Goal: Obtain resource: Download file/media

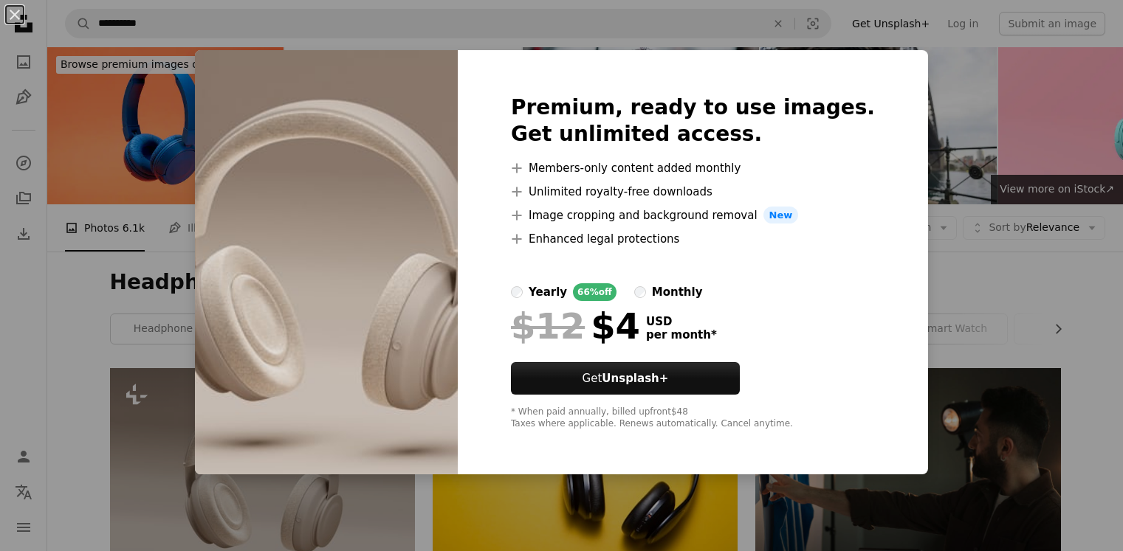
scroll to position [74, 0]
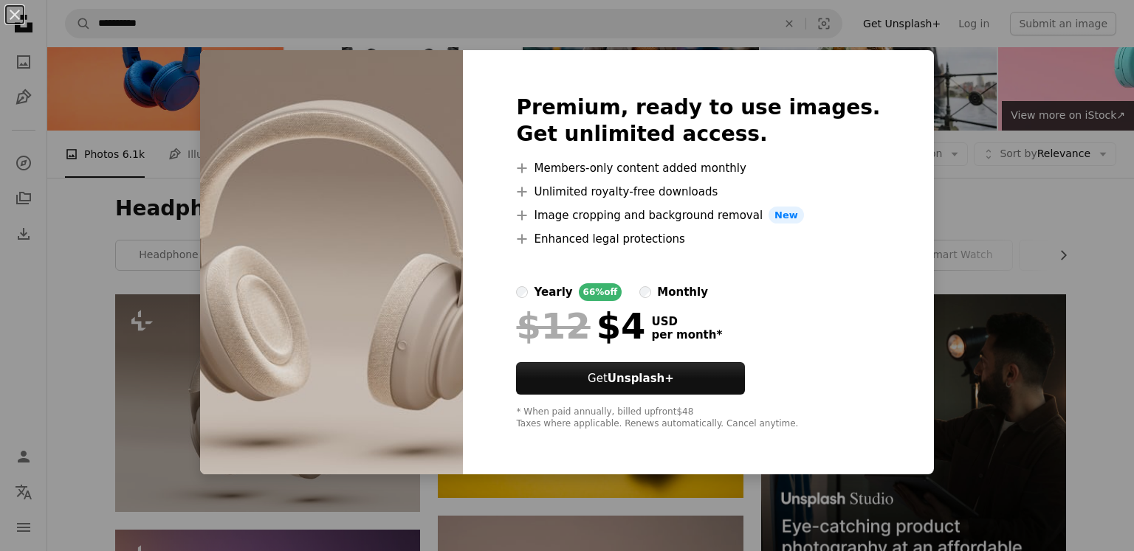
click at [975, 233] on div "An X shape Premium, ready to use images. Get unlimited access. A plus sign Memb…" at bounding box center [567, 275] width 1134 height 551
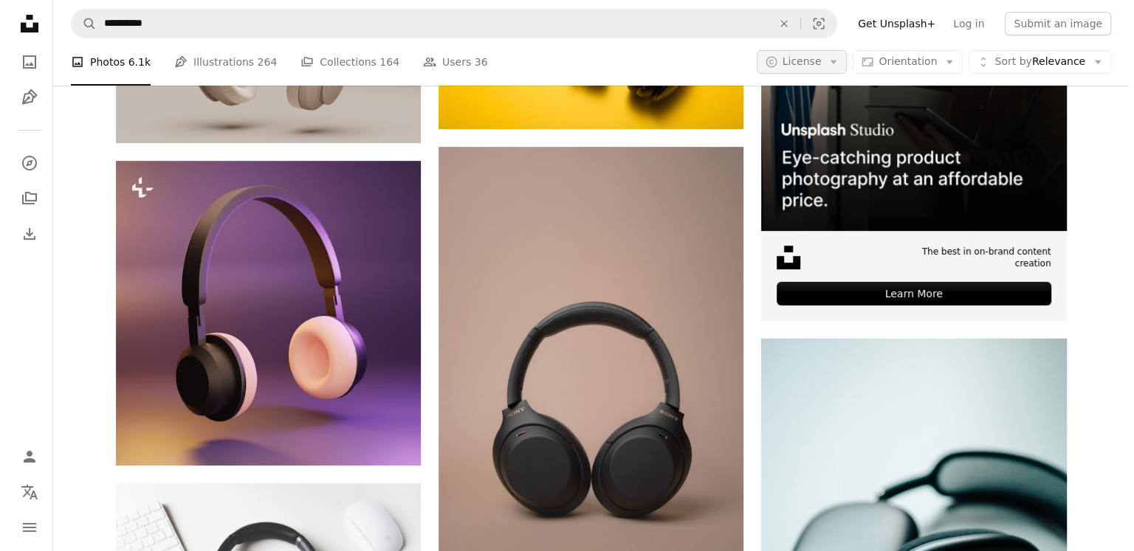
scroll to position [443, 0]
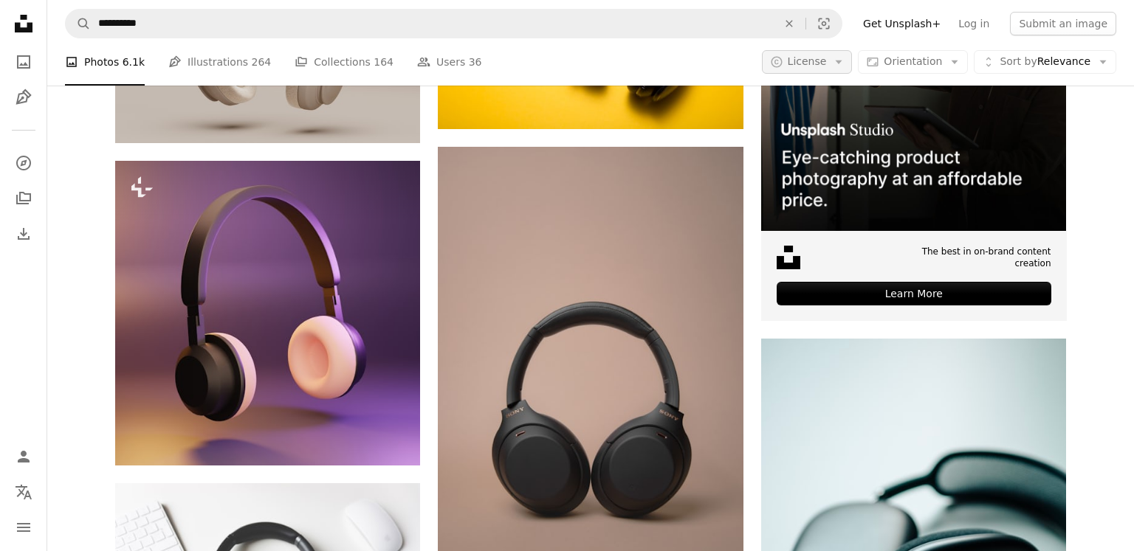
click at [839, 61] on icon "button" at bounding box center [839, 63] width 7 height 4
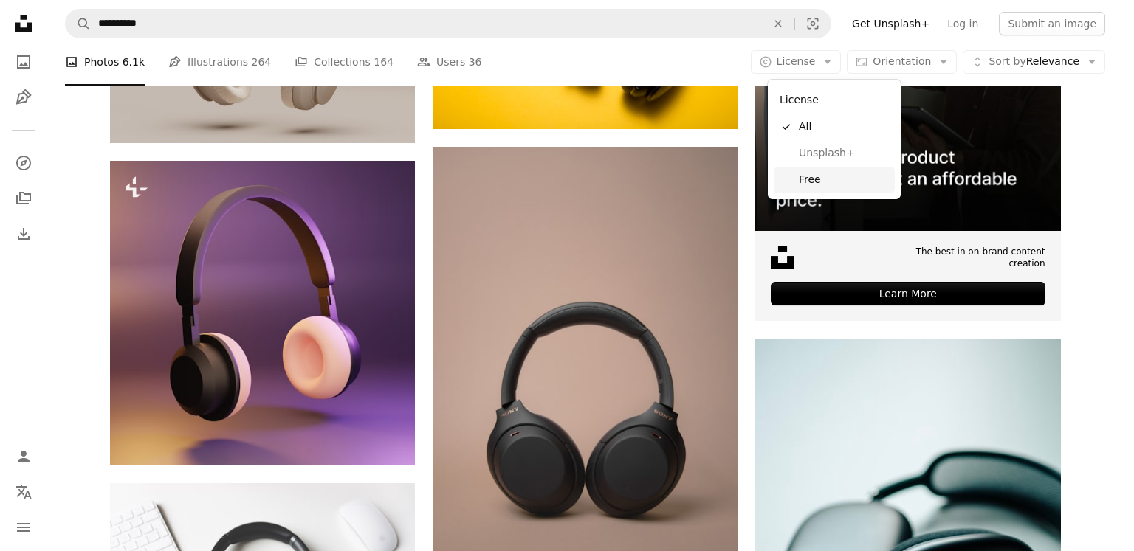
click at [834, 171] on link "Free" at bounding box center [834, 180] width 121 height 27
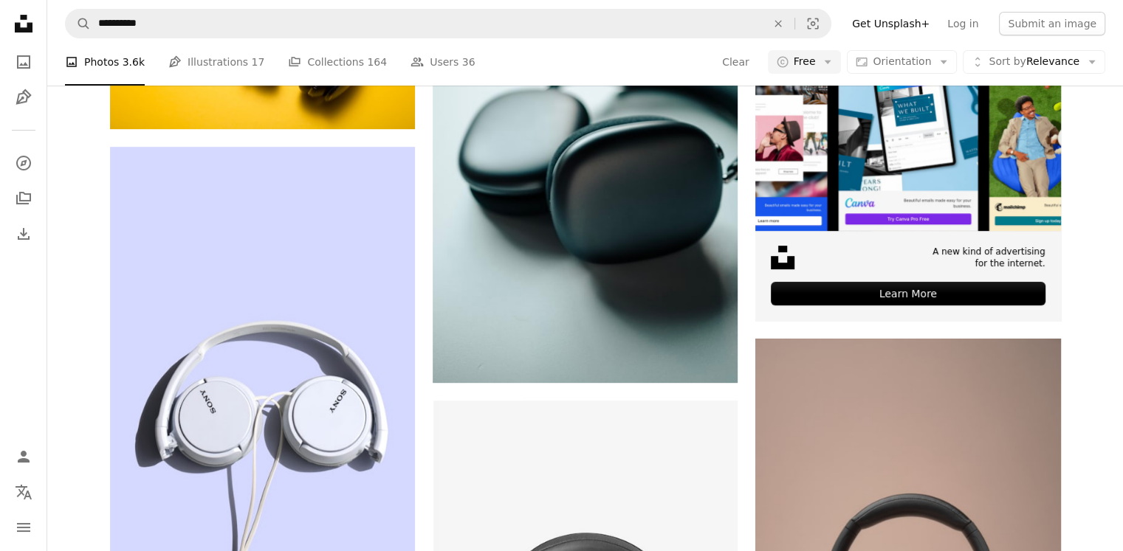
scroll to position [2818, 0]
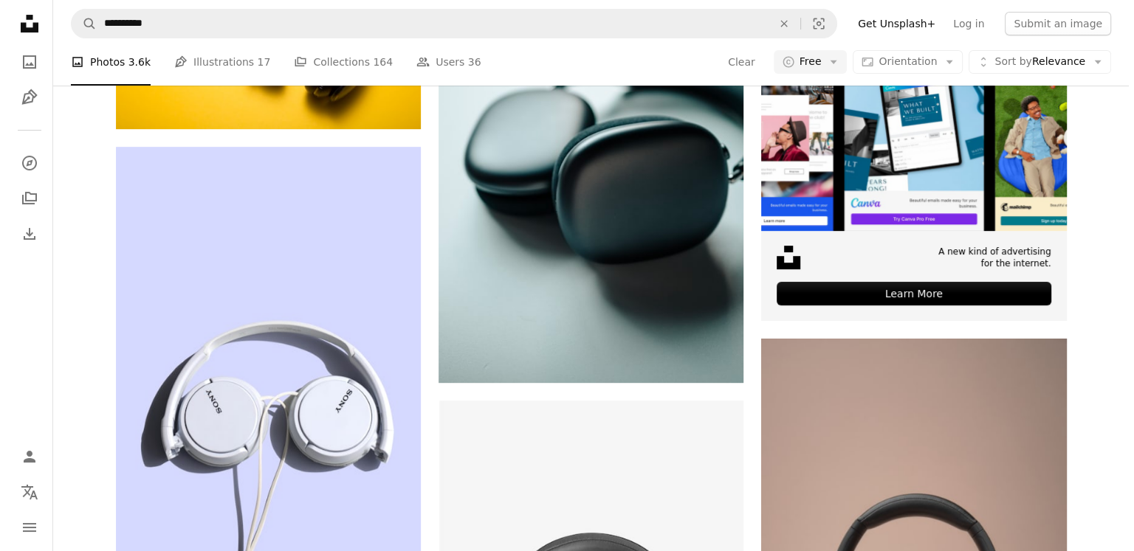
scroll to position [11160, 0]
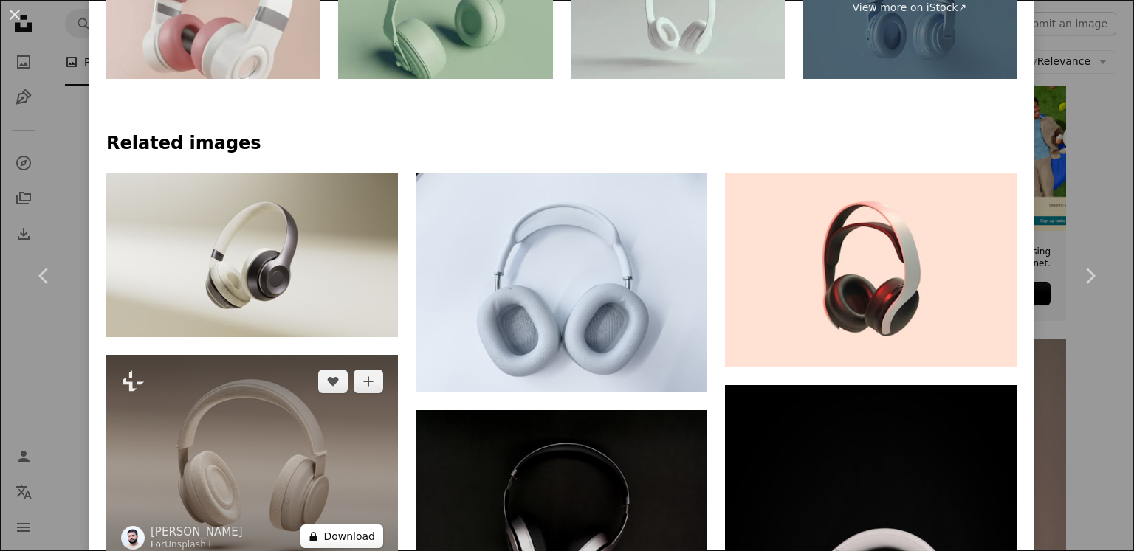
scroll to position [738, 0]
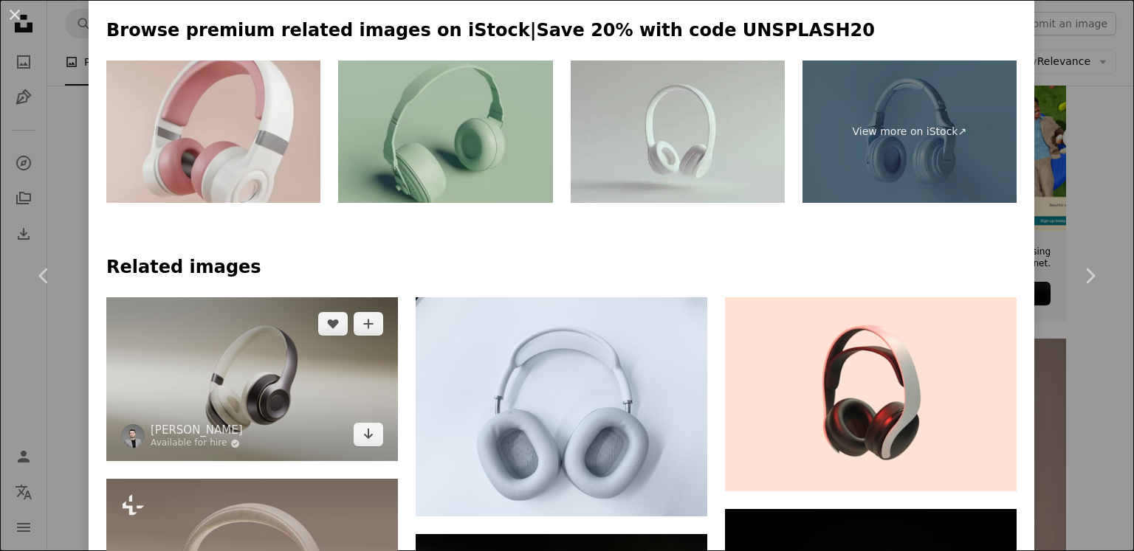
click at [307, 298] on img at bounding box center [252, 380] width 292 height 164
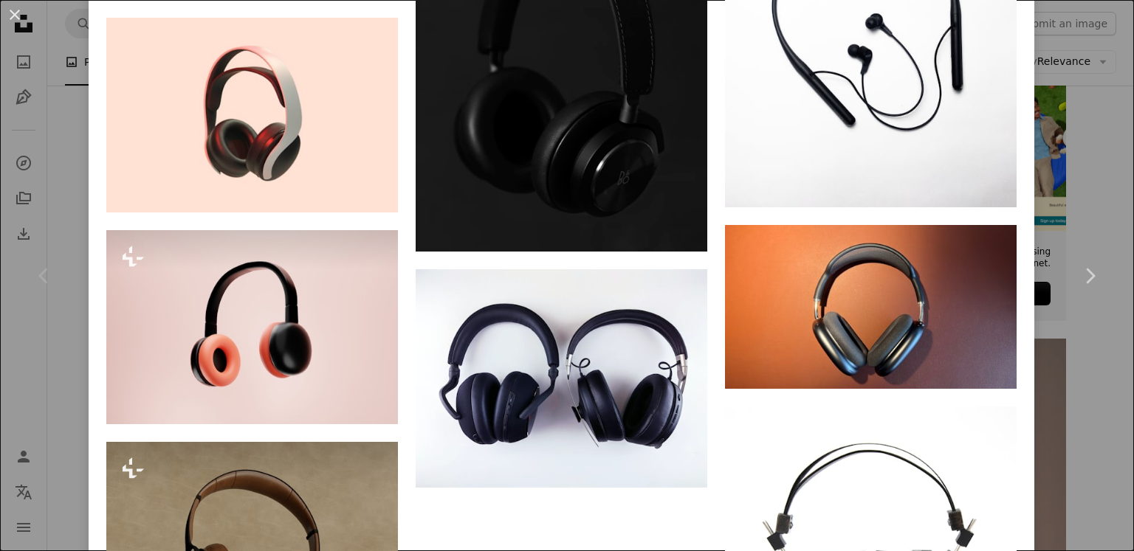
scroll to position [2215, 0]
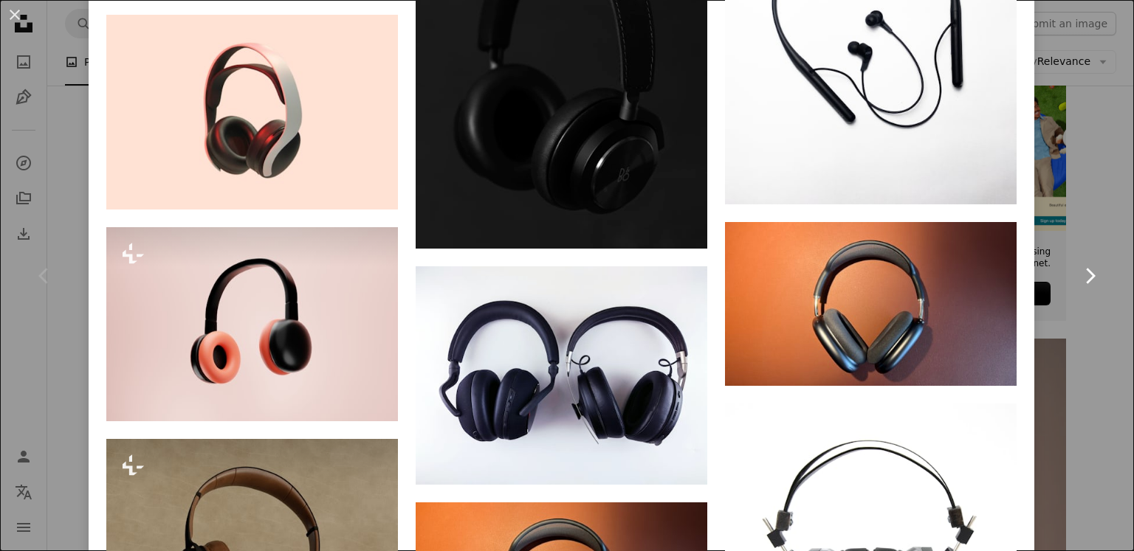
click at [1056, 268] on link "Chevron right" at bounding box center [1089, 276] width 89 height 142
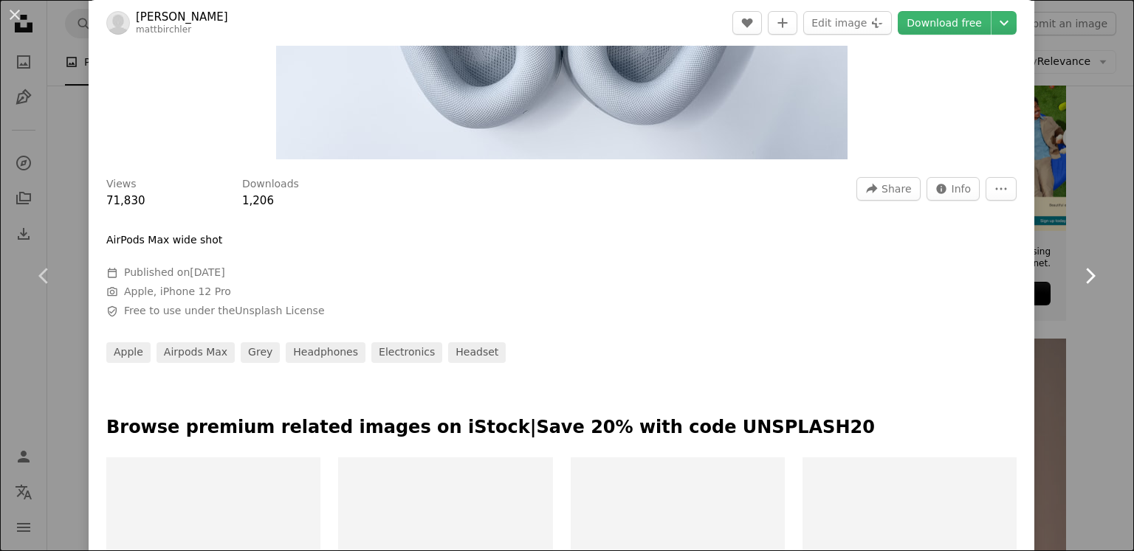
scroll to position [443, 0]
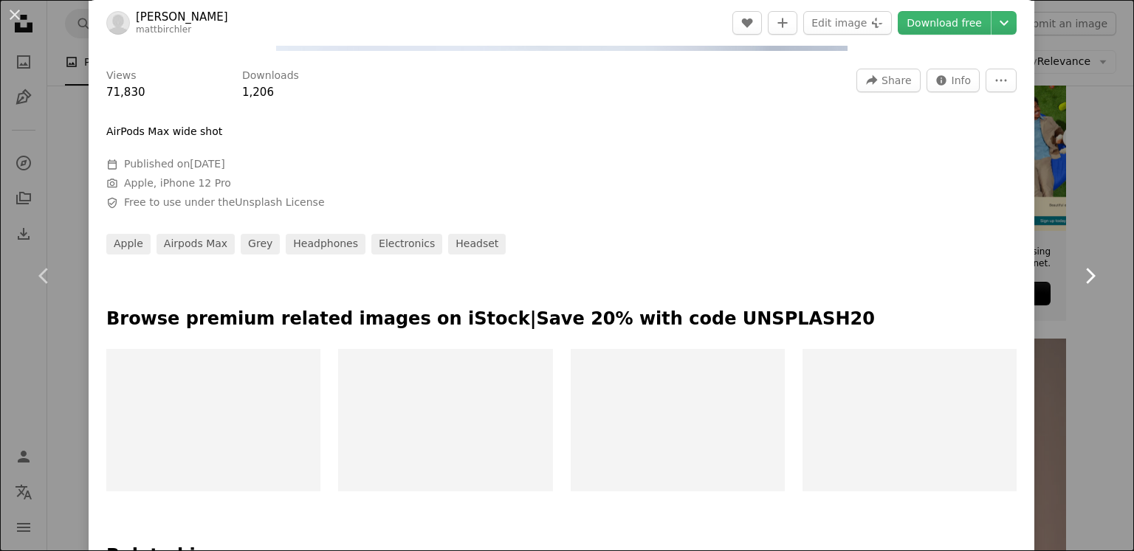
click at [1096, 287] on link "Chevron right" at bounding box center [1089, 276] width 89 height 142
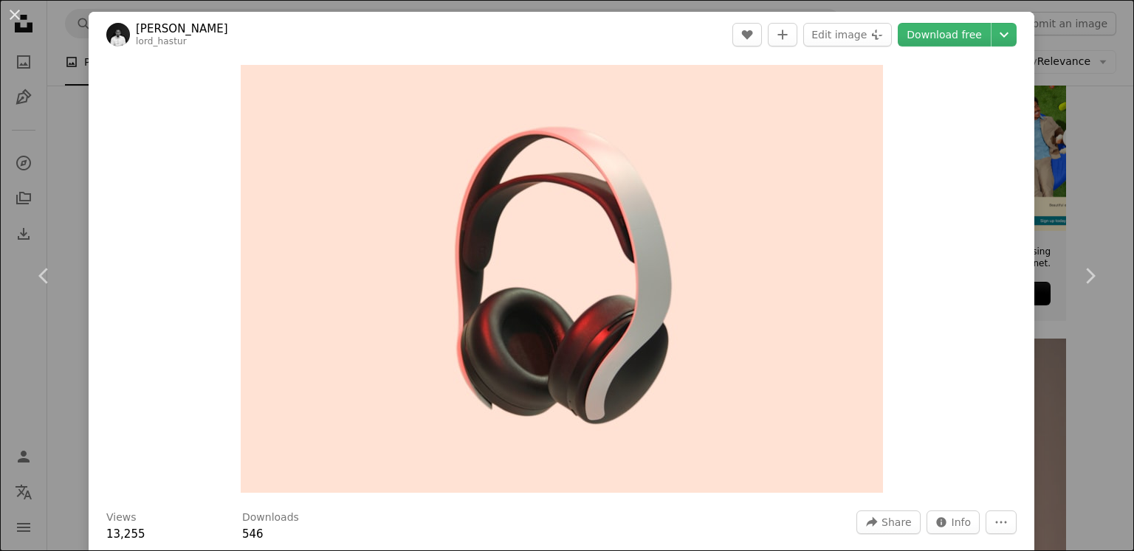
click at [1097, 371] on div "An X shape Chevron left Chevron right [PERSON_NAME] lord_hastur A heart A plus …" at bounding box center [567, 275] width 1134 height 551
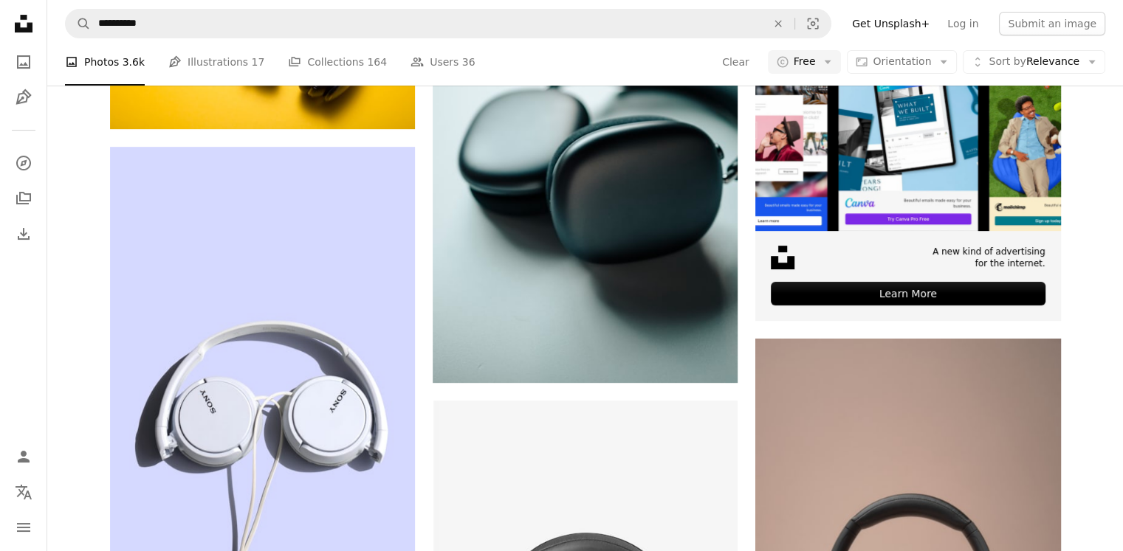
scroll to position [32939, 0]
